Goal: Task Accomplishment & Management: Manage account settings

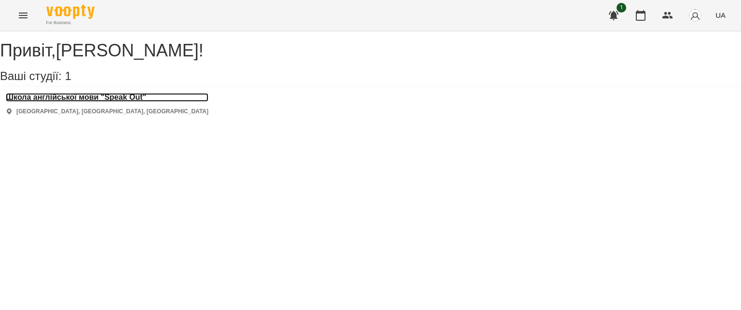
click at [101, 102] on h3 "Школа англійської мови "Speak Out"" at bounding box center [107, 97] width 203 height 9
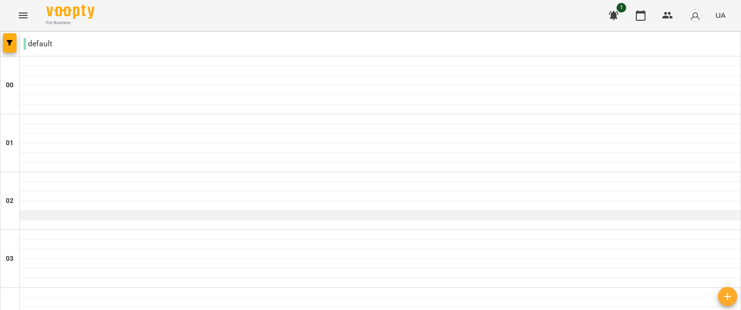
scroll to position [896, 0]
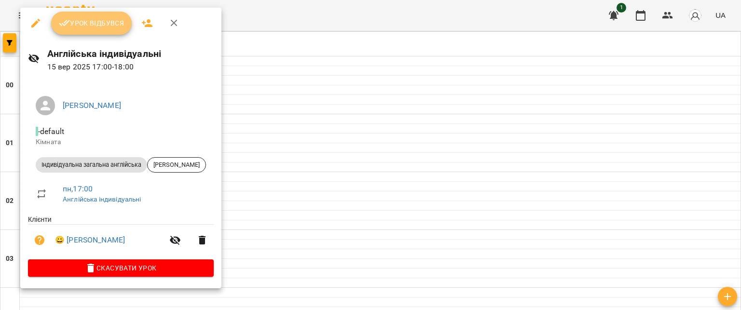
click at [110, 27] on span "Урок відбувся" at bounding box center [92, 23] width 66 height 12
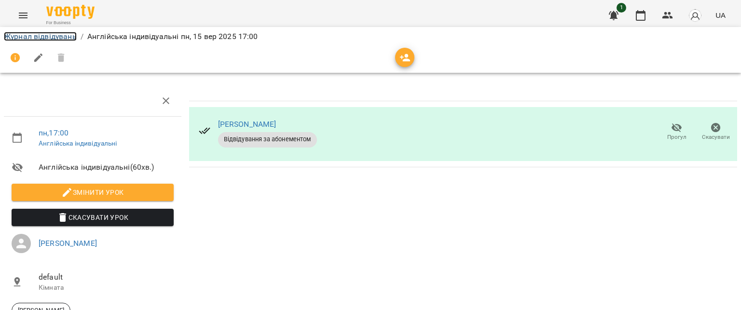
click at [55, 34] on link "Журнал відвідувань" at bounding box center [40, 36] width 73 height 9
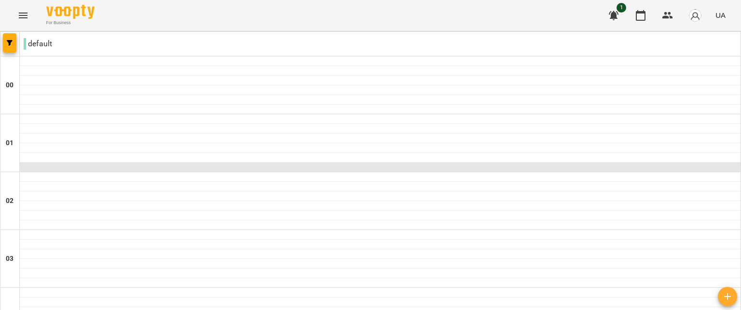
scroll to position [911, 0]
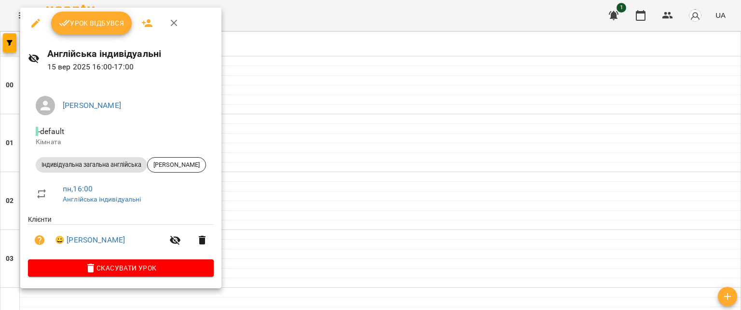
click at [224, 90] on div at bounding box center [370, 155] width 741 height 310
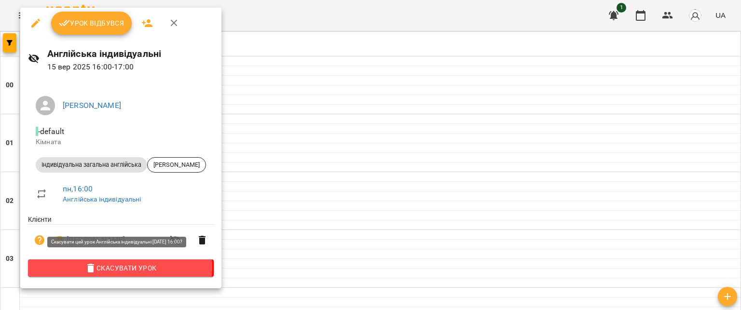
click at [117, 269] on span "Скасувати Урок" at bounding box center [121, 268] width 170 height 12
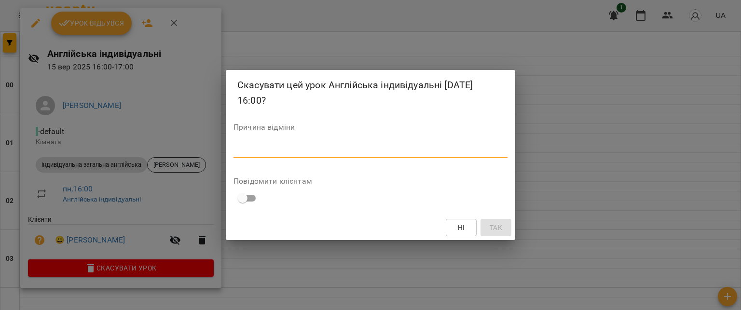
click at [255, 151] on textarea at bounding box center [370, 150] width 274 height 9
type textarea "**********"
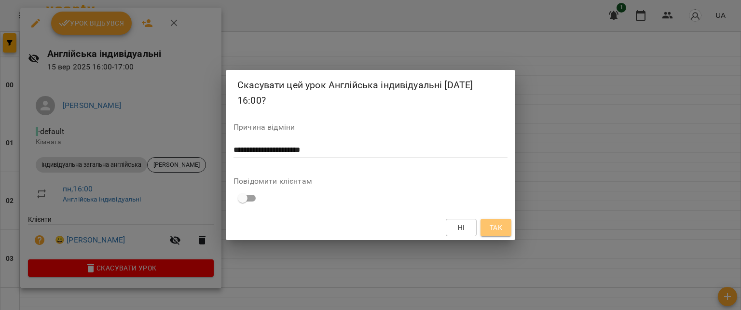
click at [491, 228] on span "Так" at bounding box center [496, 228] width 13 height 12
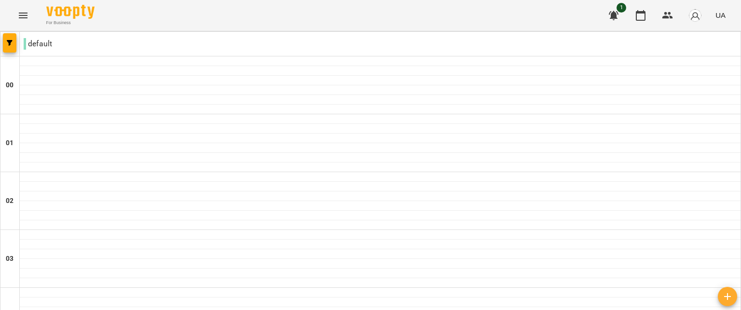
scroll to position [994, 0]
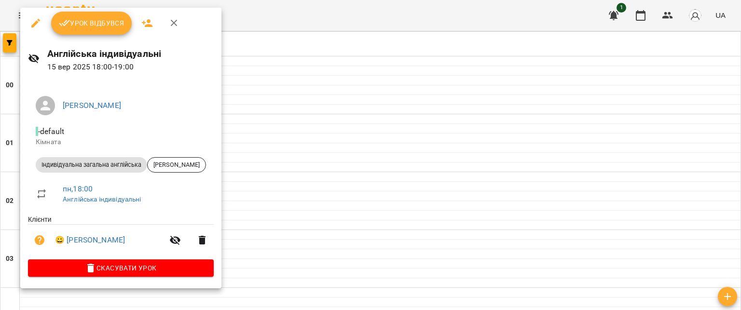
click at [283, 154] on div at bounding box center [370, 155] width 741 height 310
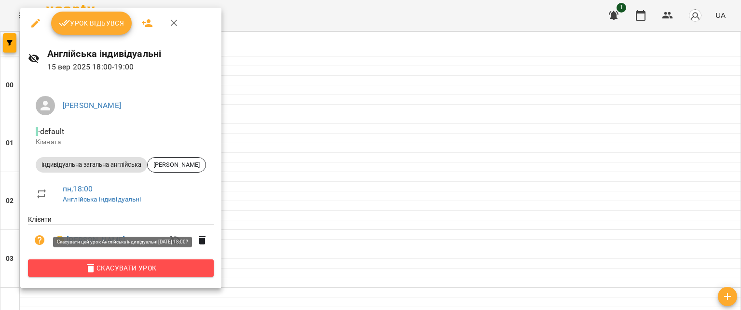
click at [120, 269] on span "Скасувати Урок" at bounding box center [121, 268] width 170 height 12
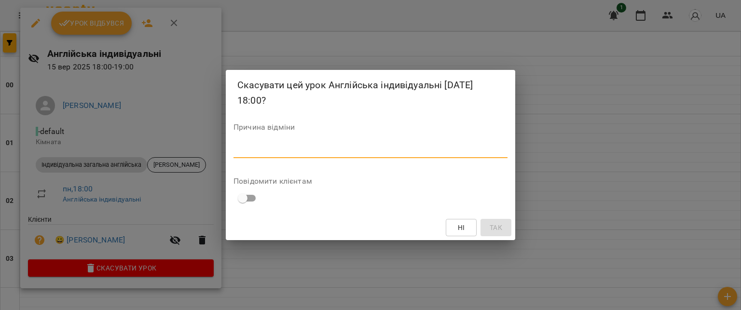
click at [277, 148] on textarea at bounding box center [370, 150] width 274 height 9
type textarea "**********"
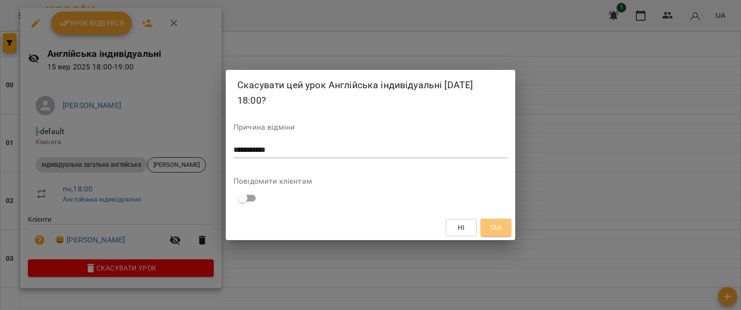
click at [495, 223] on span "Так" at bounding box center [496, 228] width 13 height 12
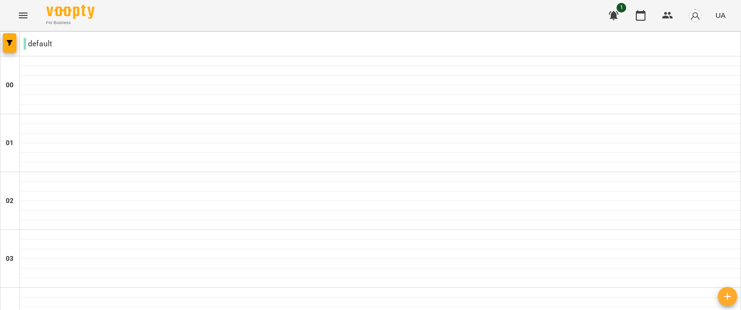
scroll to position [993, 0]
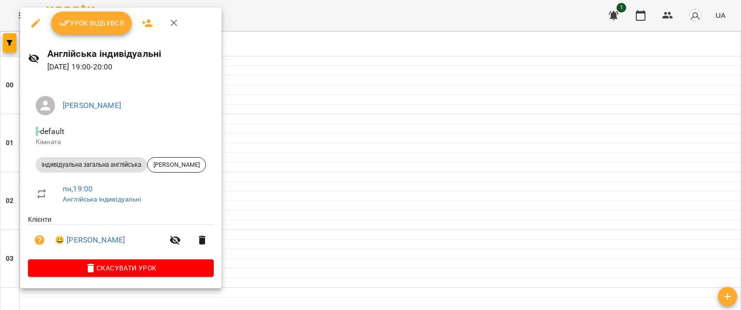
click at [105, 25] on span "Урок відбувся" at bounding box center [92, 23] width 66 height 12
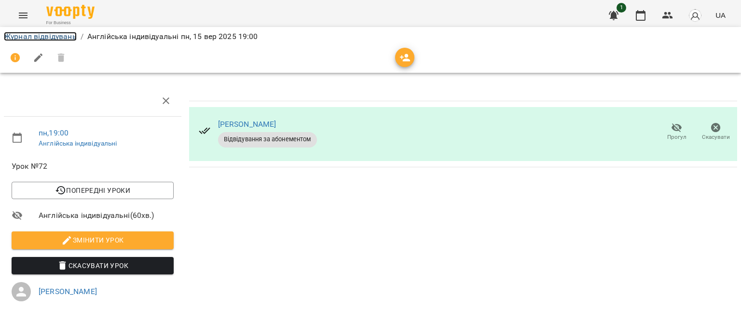
click at [22, 36] on link "Журнал відвідувань" at bounding box center [40, 36] width 73 height 9
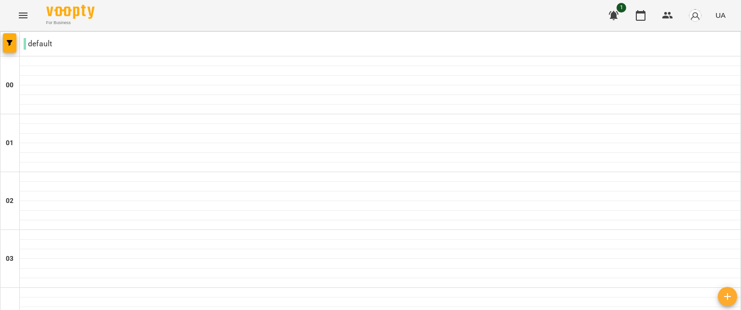
scroll to position [1141, 0]
